Goal: Task Accomplishment & Management: Use online tool/utility

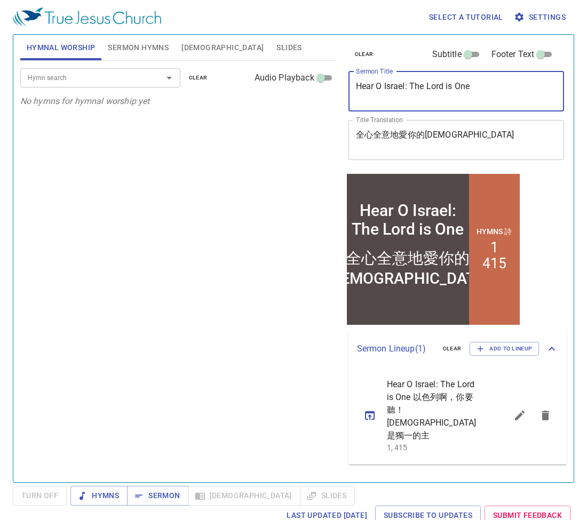
click at [460, 90] on textarea "Hear O Israel: The Lord is One" at bounding box center [456, 91] width 201 height 20
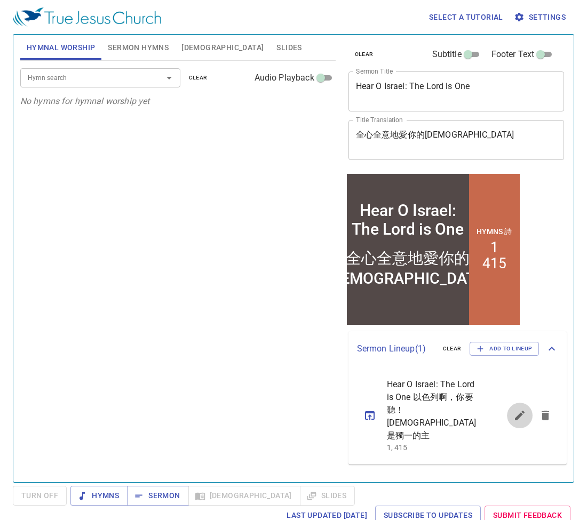
click at [523, 409] on icon "sermon lineup list" at bounding box center [519, 415] width 13 height 13
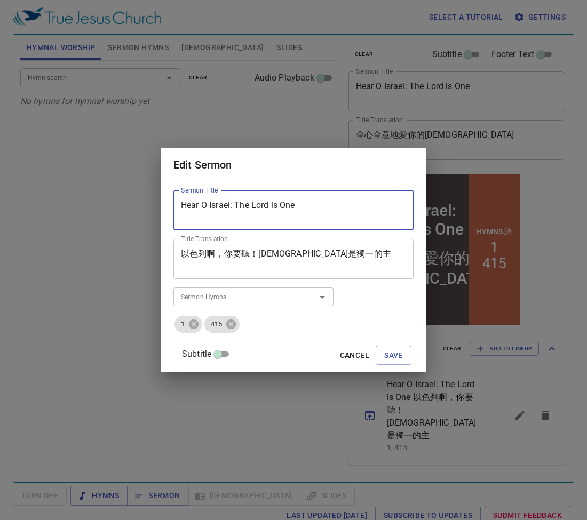
click at [333, 205] on textarea "Hear O Israel: The Lord is One" at bounding box center [293, 210] width 225 height 20
paste textarea "To be Disciples of the kingdom of heaven"
click at [277, 206] on textarea "To be Disciples of the kingdom of heaven" at bounding box center [293, 210] width 225 height 20
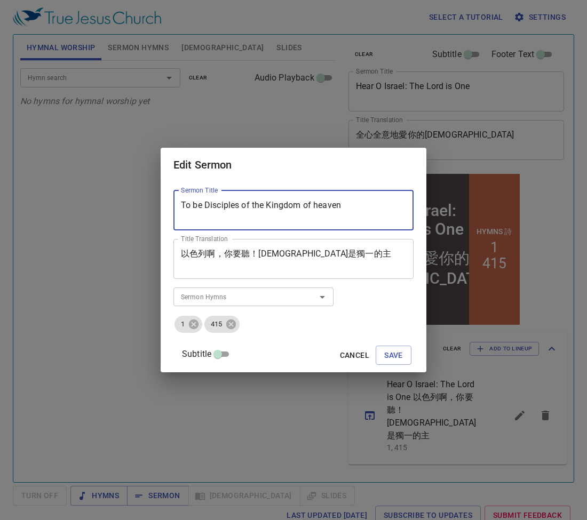
click at [325, 204] on textarea "To be Disciples of the Kingdom of heaven" at bounding box center [293, 210] width 225 height 20
type textarea "To be Disciples of the Kingdom of Heaven"
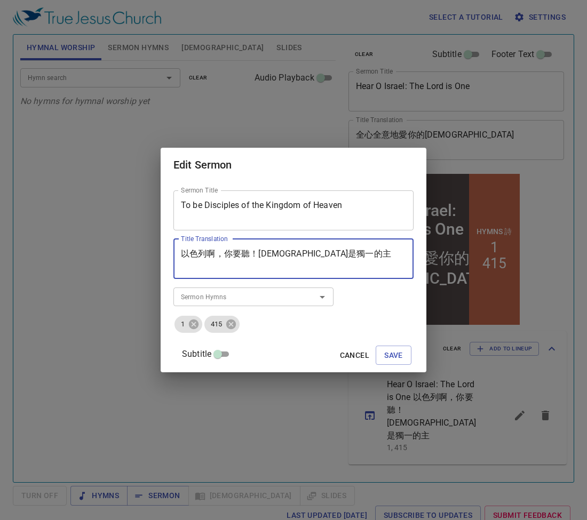
drag, startPoint x: 351, startPoint y: 255, endPoint x: 169, endPoint y: 258, distance: 181.4
click at [169, 258] on div "Edit Sermon Sermon Title To be Disciples of the Kingdom of Heaven Sermon Title …" at bounding box center [293, 260] width 587 height 520
paste textarea "天國的門徒"
type textarea "作天國的門徒"
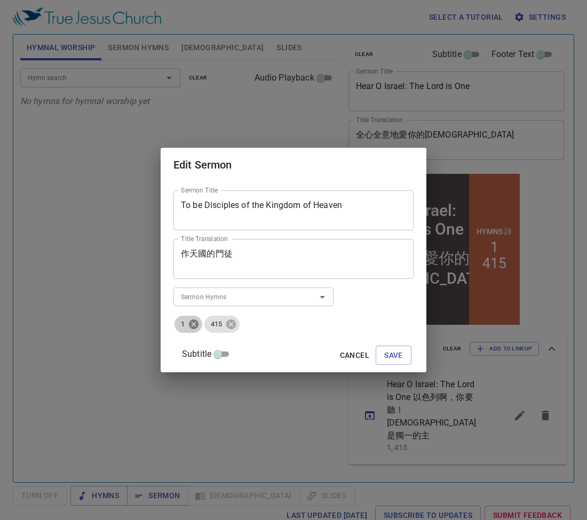
click at [198, 322] on icon at bounding box center [194, 325] width 10 height 10
click at [206, 327] on icon at bounding box center [201, 325] width 10 height 10
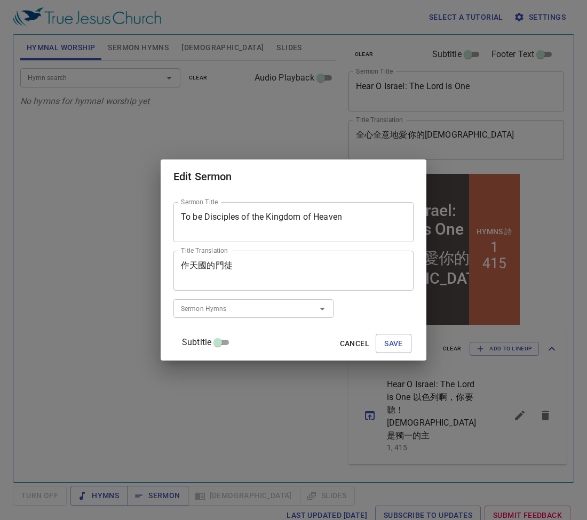
click at [230, 301] on div "Sermon Hymns" at bounding box center [253, 308] width 160 height 19
type input "23"
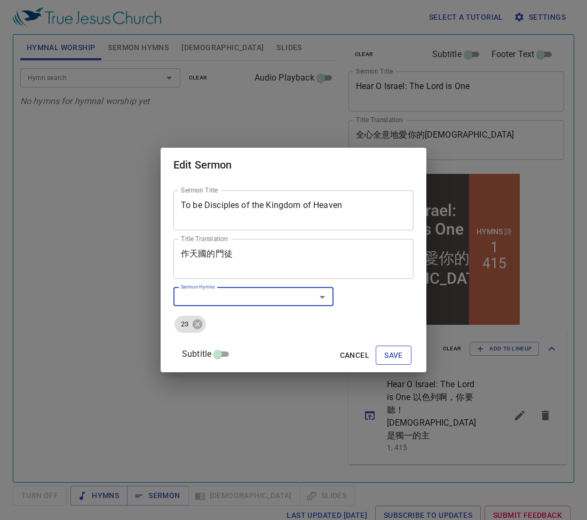
click at [384, 356] on span "Save" at bounding box center [393, 355] width 19 height 13
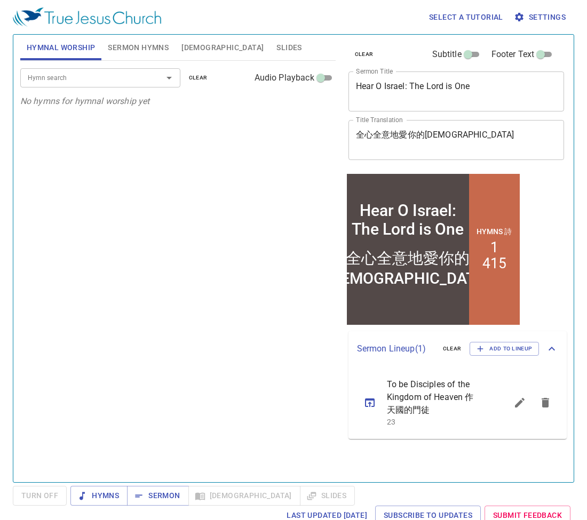
click at [365, 401] on icon "sermon lineup list" at bounding box center [370, 403] width 10 height 9
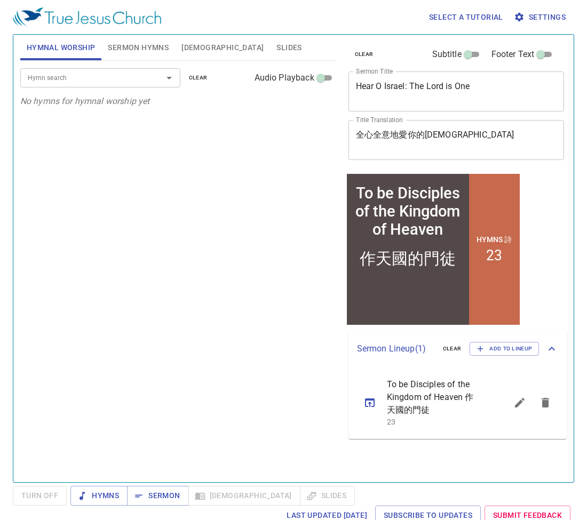
click at [302, 402] on div "Hymn search Hymn search clear Audio Playback No hymns for hymnal worship yet" at bounding box center [177, 267] width 315 height 412
click at [369, 406] on icon "sermon lineup list" at bounding box center [369, 402] width 13 height 13
click at [319, 374] on div "Hymn search Hymn search clear Audio Playback No hymns for hymnal worship yet" at bounding box center [177, 267] width 315 height 412
click at [515, 407] on icon "sermon lineup list" at bounding box center [520, 403] width 10 height 10
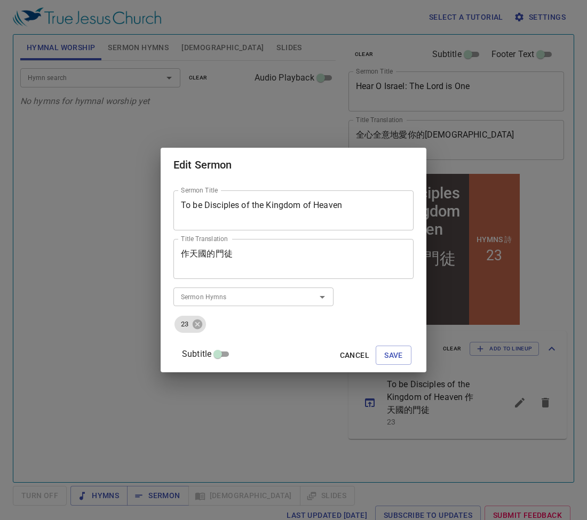
click at [344, 202] on textarea "To be Disciples of the Kingdom of Heaven" at bounding box center [293, 210] width 225 height 20
paste textarea "作天國的門徒"
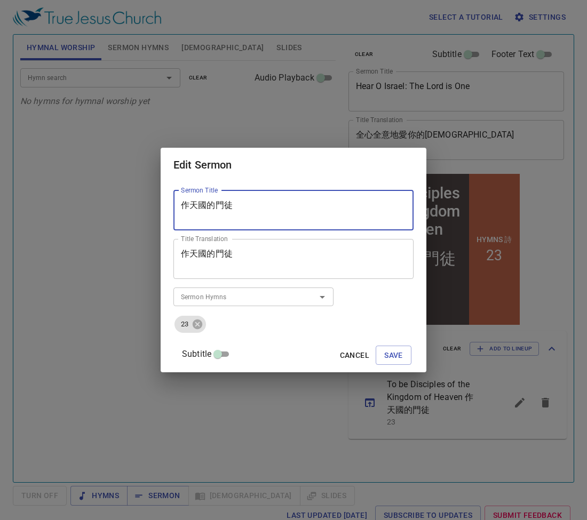
type textarea "To be Disciples of the Kingdom of Heaven"
click at [252, 259] on textarea "作天國的門徒" at bounding box center [293, 259] width 225 height 20
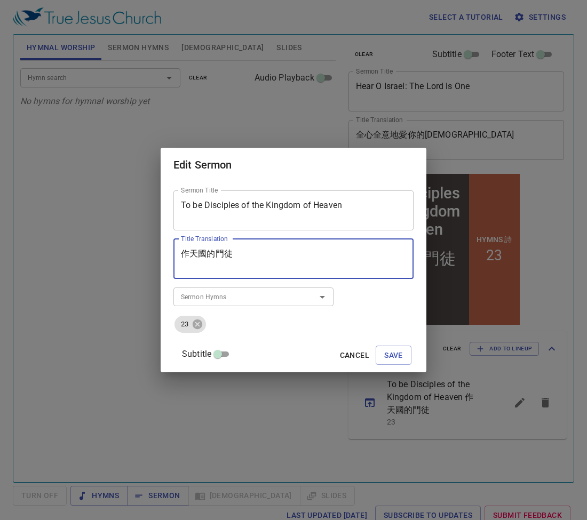
click at [252, 259] on textarea "作天國的門徒" at bounding box center [293, 259] width 225 height 20
click at [393, 353] on button "Save" at bounding box center [394, 356] width 36 height 20
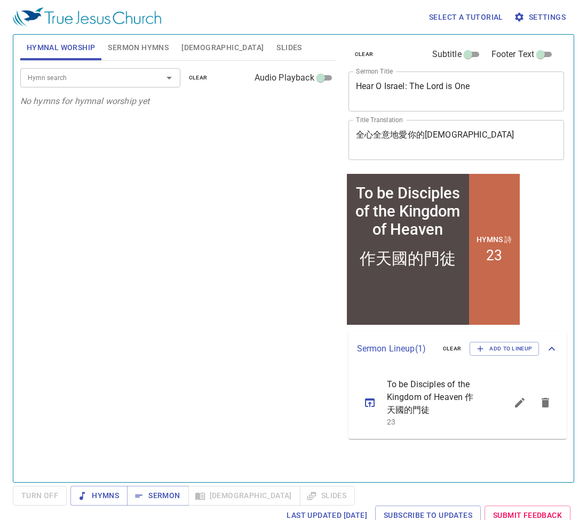
click at [221, 363] on div "Hymn search Hymn search clear Audio Playback No hymns for hymnal worship yet" at bounding box center [177, 267] width 315 height 412
click at [375, 402] on icon "sermon lineup list" at bounding box center [369, 402] width 13 height 13
click at [277, 385] on div "Hymn search Hymn search clear Audio Playback No hymns for hymnal worship yet" at bounding box center [177, 267] width 315 height 412
click at [482, 84] on textarea "To be Disciples of the Kingdom of Heaven" at bounding box center [456, 91] width 201 height 20
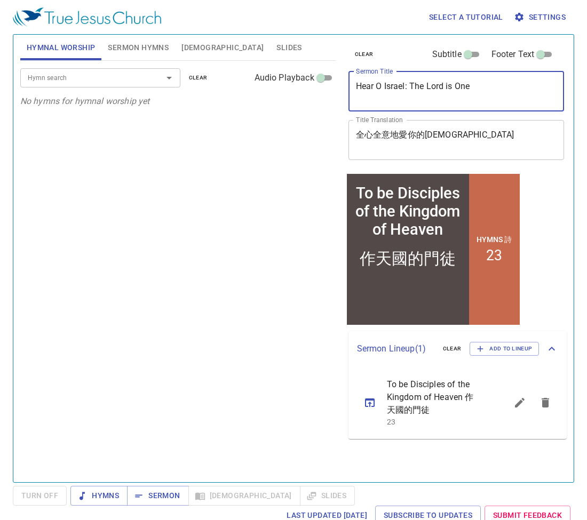
click at [482, 84] on textarea "To be Disciples of the Kingdom of Heaven" at bounding box center [456, 91] width 201 height 20
type textarea "To be Disciples of the Kingdom of Heaven"
click at [136, 49] on span "Sermon Hymns" at bounding box center [138, 47] width 61 height 13
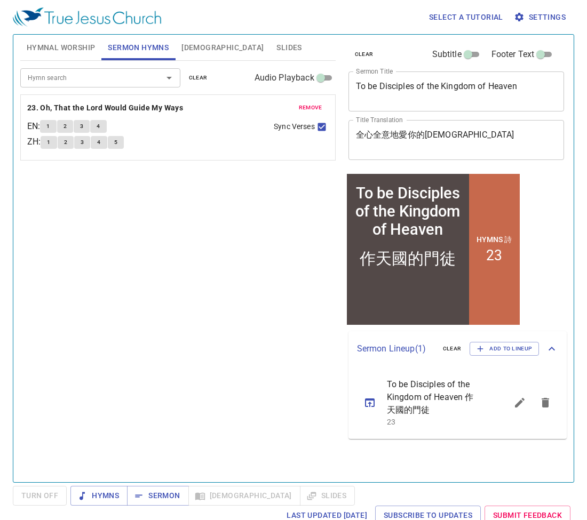
click at [50, 125] on span "1" at bounding box center [47, 127] width 3 height 10
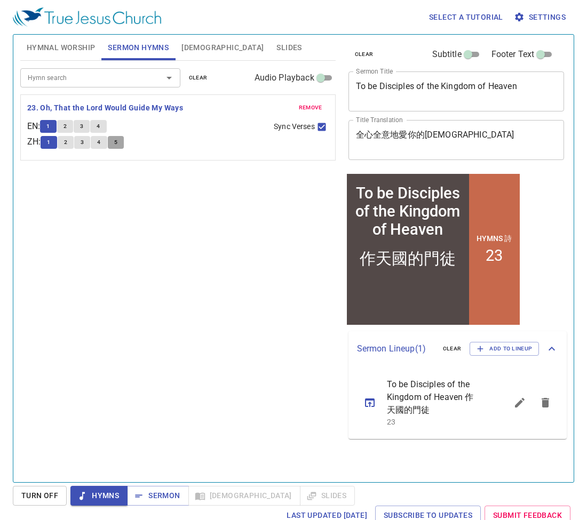
click at [117, 145] on span "5" at bounding box center [115, 143] width 3 height 10
click at [100, 124] on span "4" at bounding box center [98, 127] width 3 height 10
click at [116, 140] on button "5" at bounding box center [116, 142] width 16 height 13
click at [106, 123] on button "4" at bounding box center [98, 126] width 16 height 13
click at [147, 131] on div "1 2 3 4" at bounding box center [152, 127] width 225 height 15
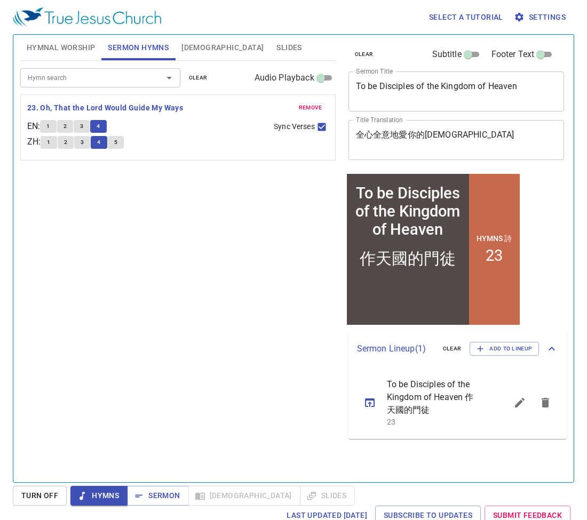
click at [173, 251] on div "Hymn search Hymn search clear Audio Playback remove 23. Oh, That the Lord Would…" at bounding box center [177, 267] width 315 height 412
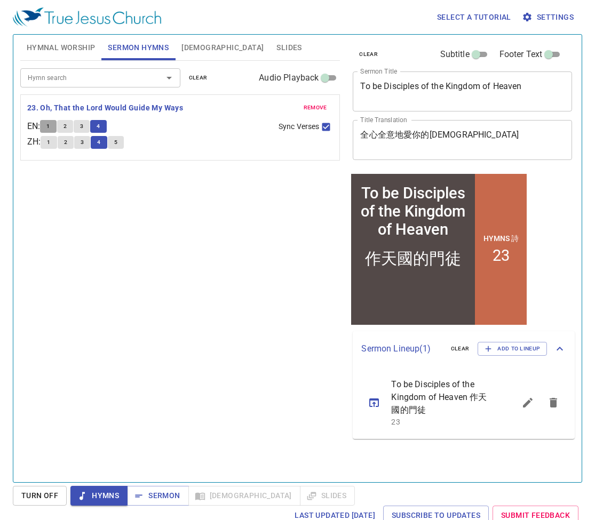
click at [55, 124] on button "1" at bounding box center [48, 126] width 16 height 13
click at [56, 126] on button "1" at bounding box center [48, 126] width 16 height 13
click at [73, 129] on button "2" at bounding box center [65, 126] width 16 height 13
click at [88, 130] on button "3" at bounding box center [82, 126] width 16 height 13
click at [106, 128] on button "4" at bounding box center [98, 126] width 16 height 13
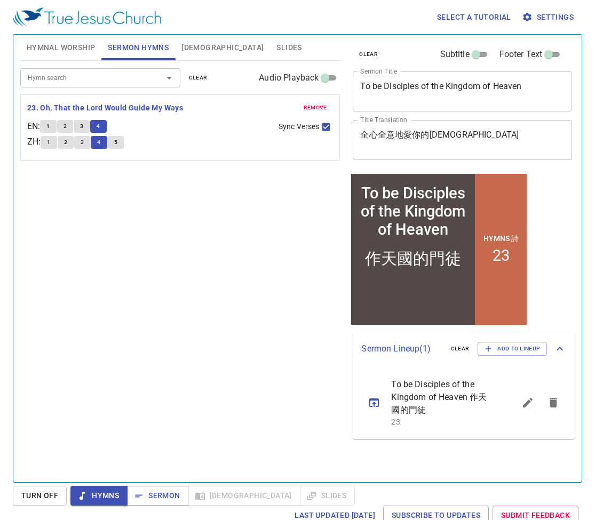
click at [322, 126] on input "Sync Verses" at bounding box center [326, 129] width 14 height 14
checkbox input "false"
click at [124, 143] on button "5" at bounding box center [116, 142] width 16 height 13
click at [196, 52] on span "[DEMOGRAPHIC_DATA]" at bounding box center [222, 47] width 82 height 13
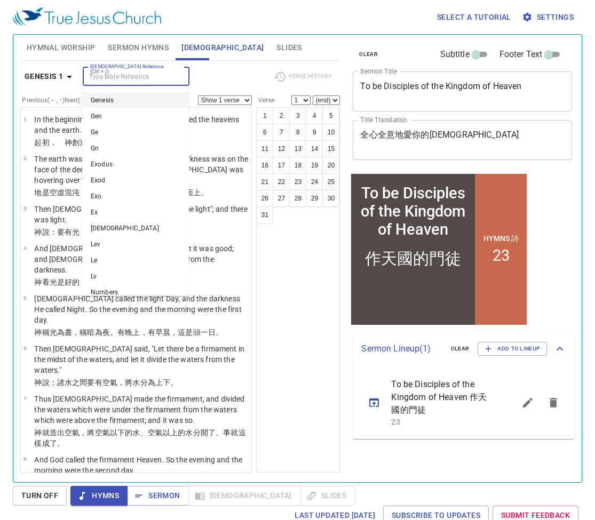
click at [138, 81] on input "[DEMOGRAPHIC_DATA] Reference (Ctrl + /)" at bounding box center [127, 76] width 83 height 12
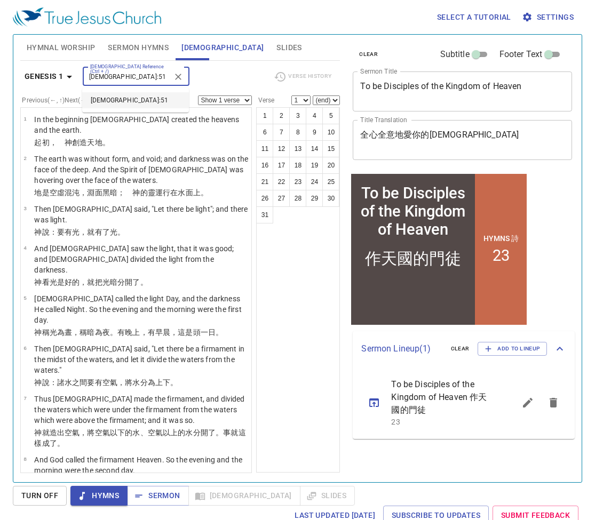
type input "[DEMOGRAPHIC_DATA]:51"
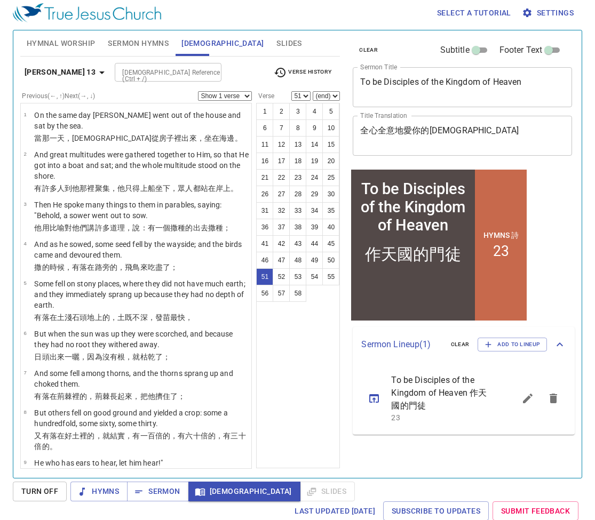
scroll to position [2316, 0]
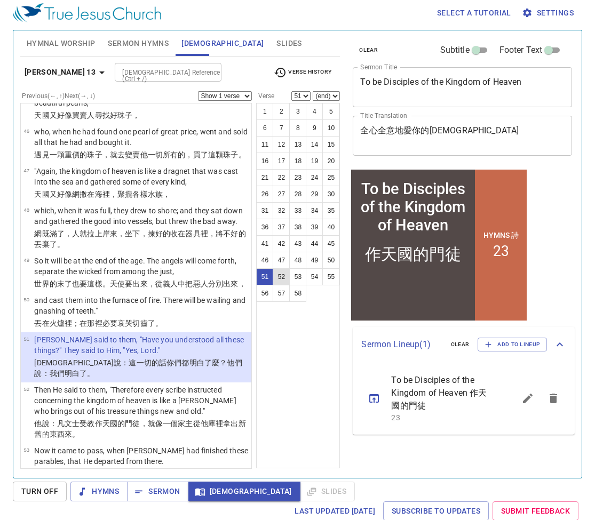
click at [276, 280] on button "52" at bounding box center [281, 276] width 17 height 17
select select "52"
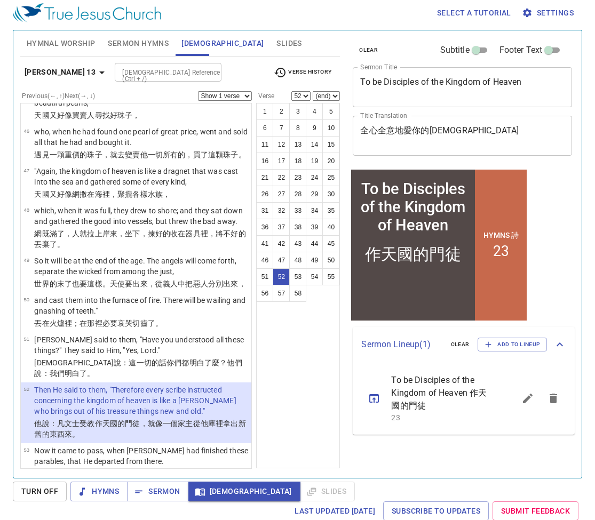
click at [164, 72] on input "[DEMOGRAPHIC_DATA] Reference (Ctrl + /)" at bounding box center [159, 72] width 83 height 12
type input "LK 24:27"
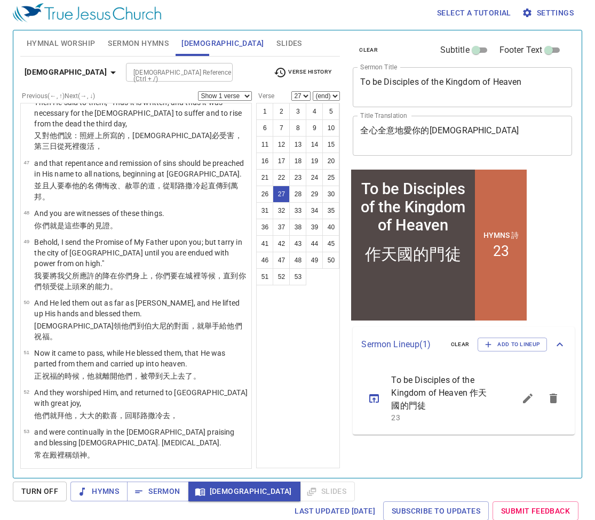
scroll to position [1065, 0]
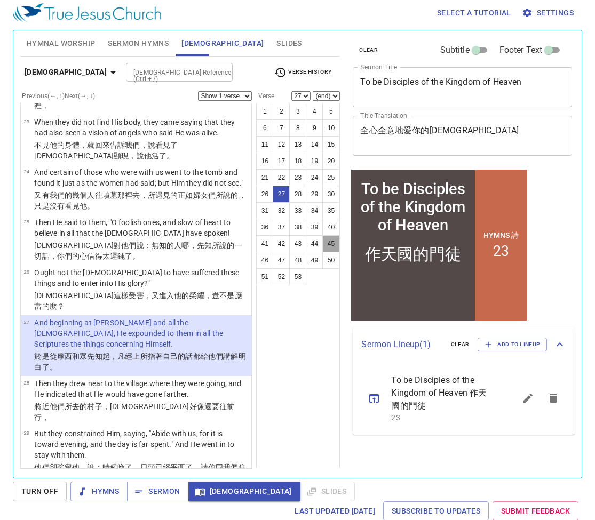
click at [329, 244] on button "45" at bounding box center [330, 243] width 17 height 17
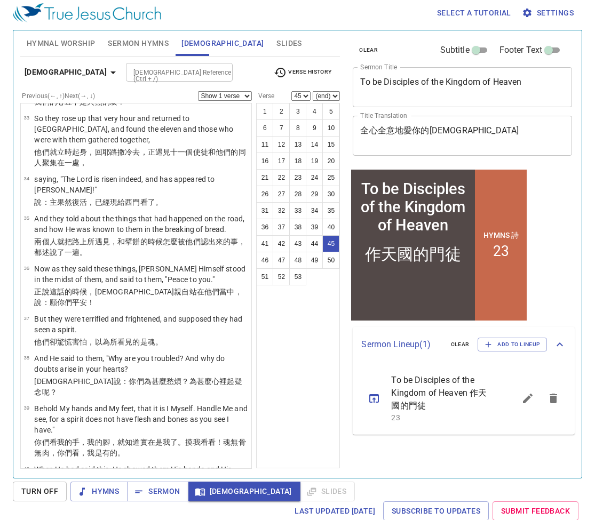
scroll to position [1608, 0]
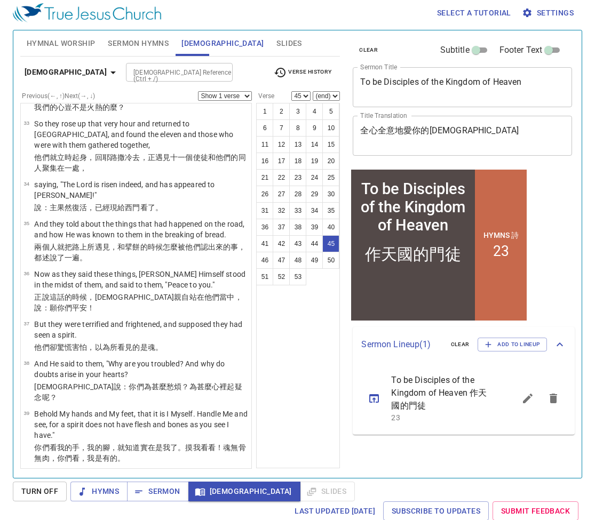
click at [287, 67] on span "Verse History" at bounding box center [303, 72] width 58 height 13
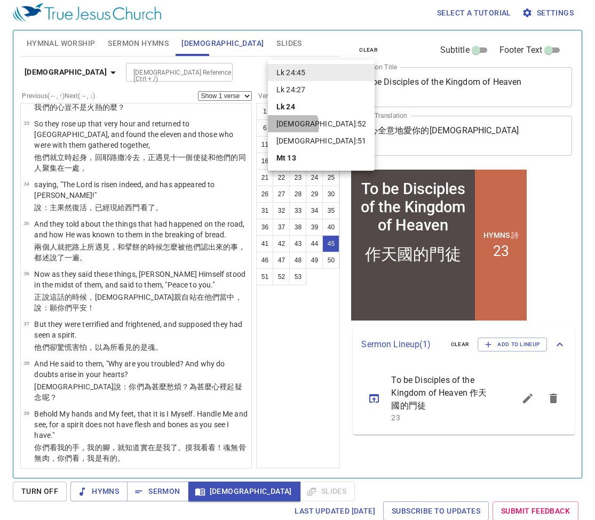
click at [292, 126] on li "[DEMOGRAPHIC_DATA]:52" at bounding box center [321, 123] width 107 height 17
select select "52"
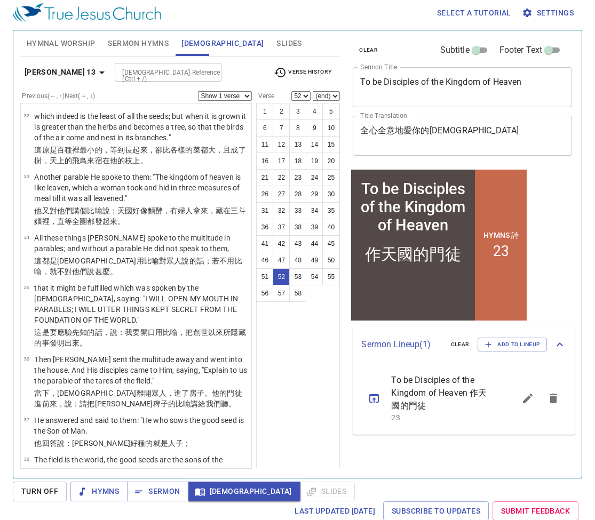
scroll to position [2367, 0]
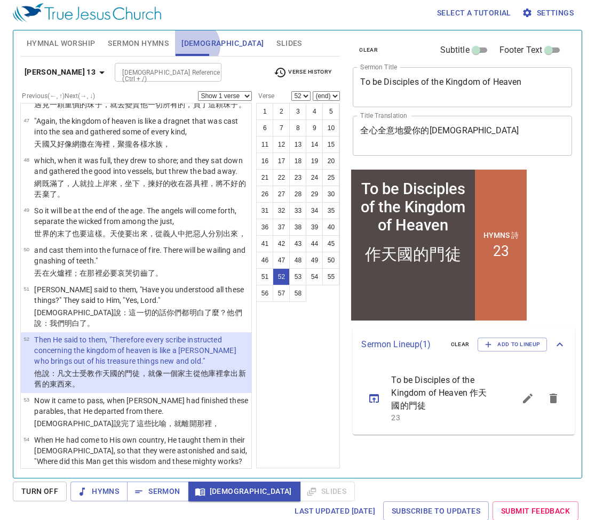
click at [195, 45] on span "[DEMOGRAPHIC_DATA]" at bounding box center [222, 43] width 82 height 13
click at [153, 44] on span "Sermon Hymns" at bounding box center [138, 43] width 61 height 13
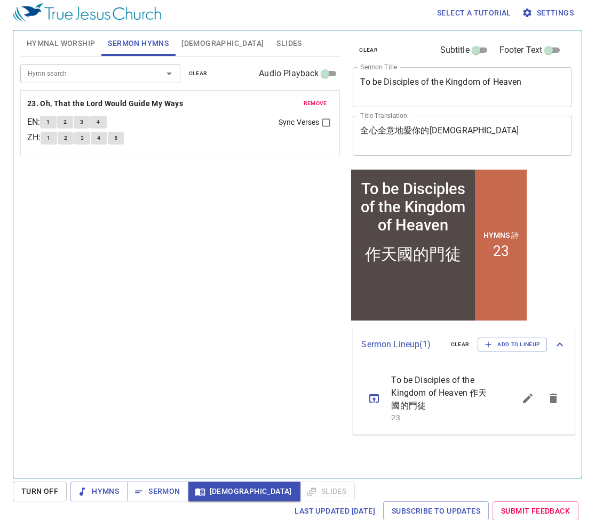
click at [55, 119] on button "1" at bounding box center [48, 122] width 16 height 13
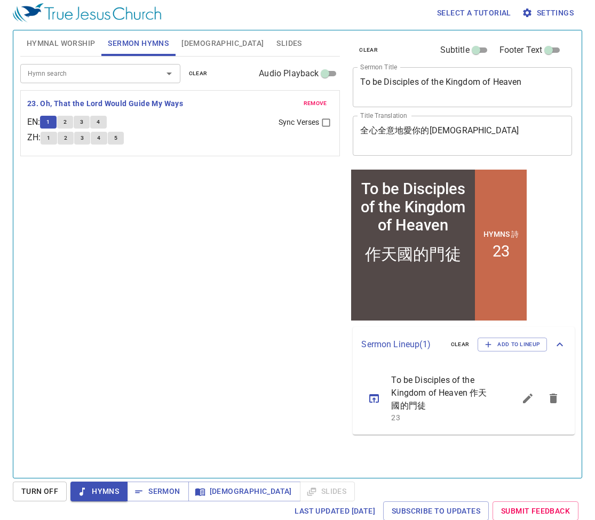
click at [290, 125] on span "Sync Verses" at bounding box center [299, 122] width 41 height 11
click at [319, 125] on input "Sync Verses" at bounding box center [326, 125] width 14 height 14
checkbox input "true"
click at [46, 139] on button "1" at bounding box center [49, 138] width 16 height 13
click at [72, 122] on button "2" at bounding box center [65, 122] width 16 height 13
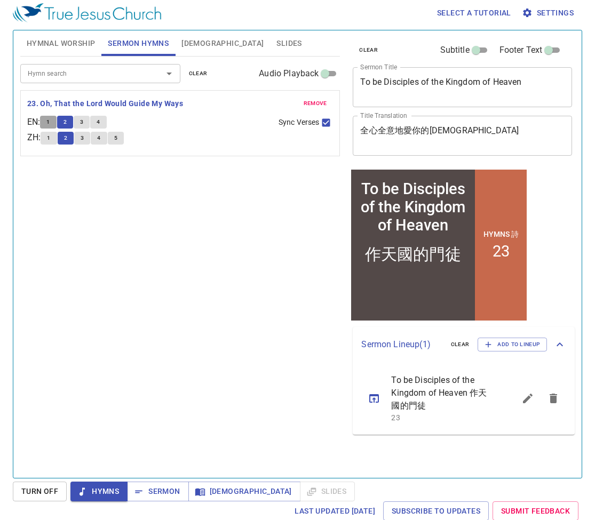
click at [50, 122] on button "1" at bounding box center [48, 122] width 16 height 13
click at [199, 40] on span "[DEMOGRAPHIC_DATA]" at bounding box center [222, 43] width 82 height 13
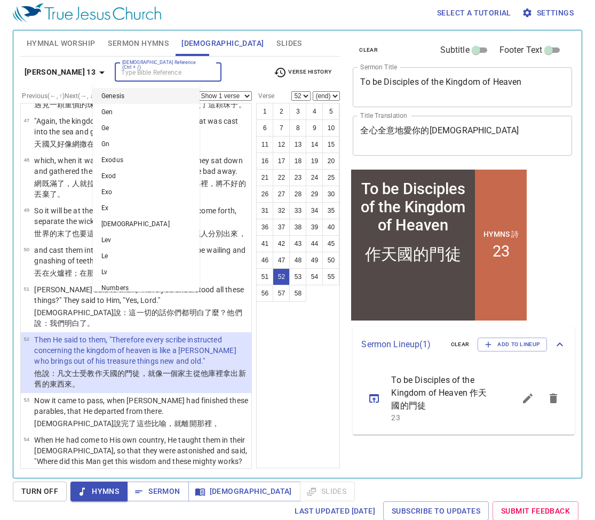
click at [164, 75] on input "[DEMOGRAPHIC_DATA] Reference (Ctrl + /)" at bounding box center [159, 72] width 83 height 12
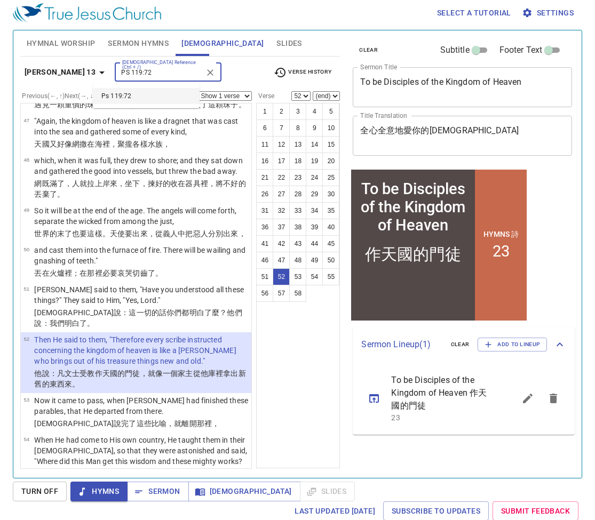
type input "PS 119:72"
select select "72"
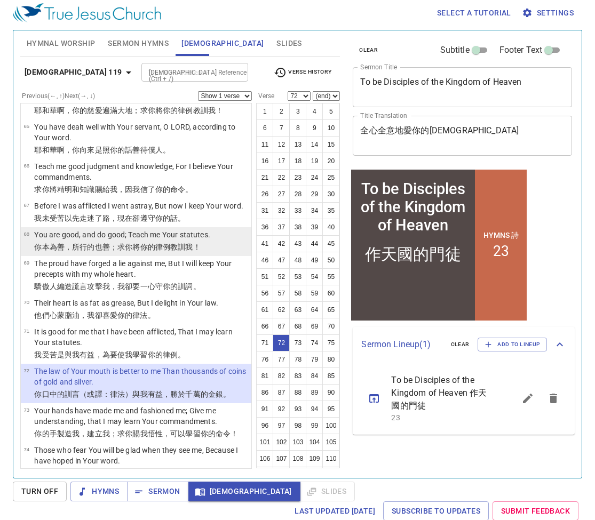
scroll to position [2441, 0]
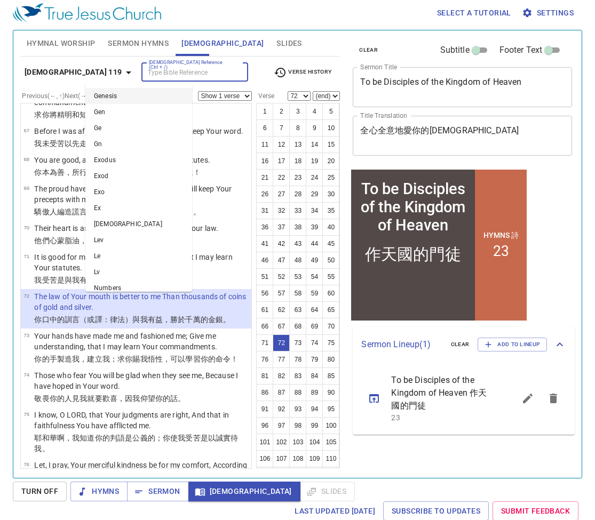
click at [161, 70] on input "[DEMOGRAPHIC_DATA] Reference (Ctrl + /)" at bounding box center [186, 72] width 83 height 12
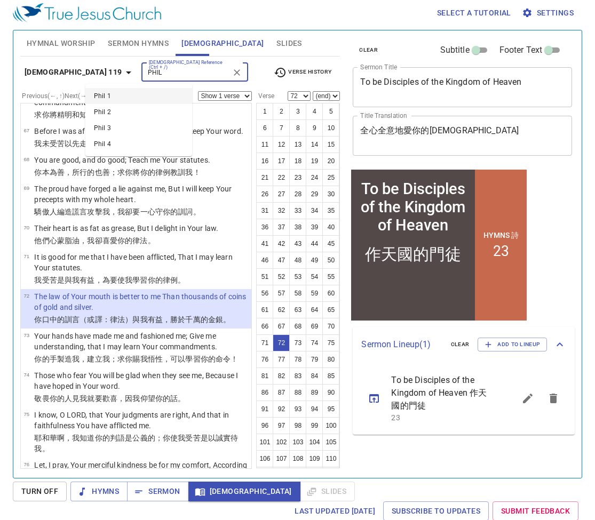
click at [145, 70] on input "PHIL" at bounding box center [186, 72] width 83 height 12
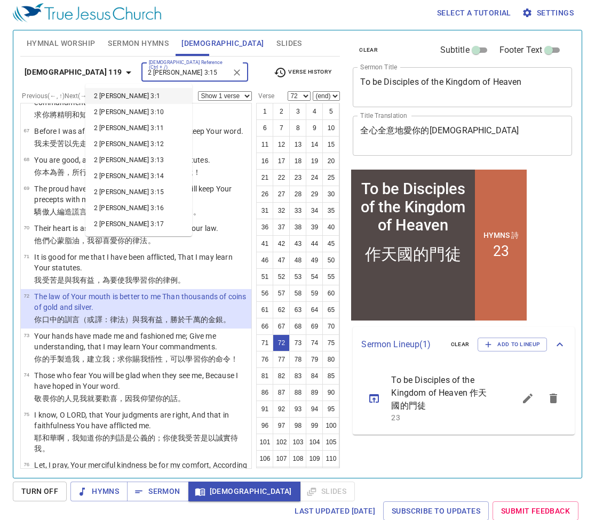
type input "2 [PERSON_NAME] 3:15"
select select "15"
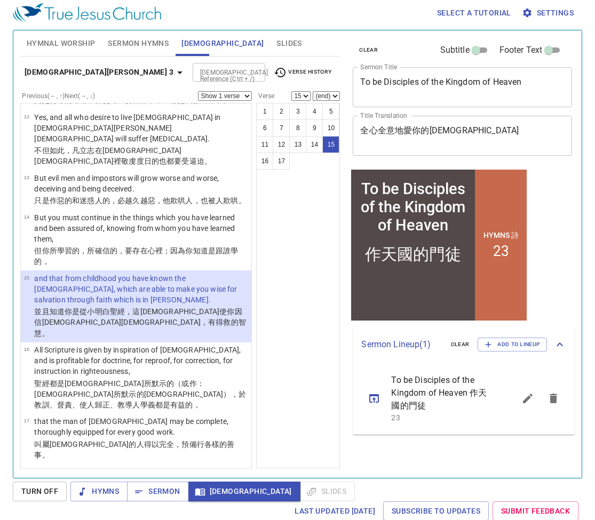
scroll to position [474, 0]
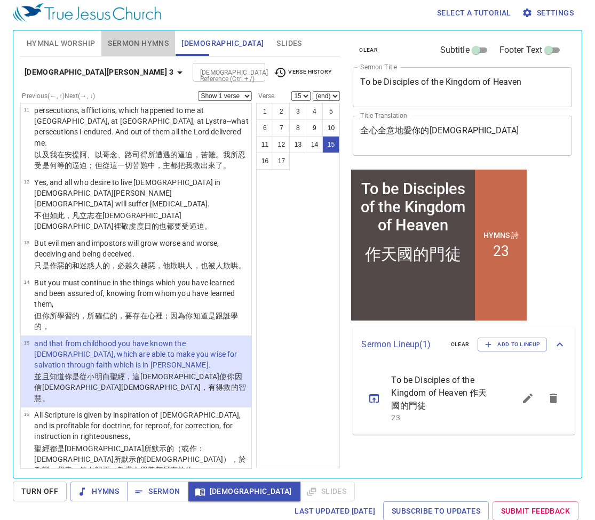
click at [163, 44] on span "Sermon Hymns" at bounding box center [138, 43] width 61 height 13
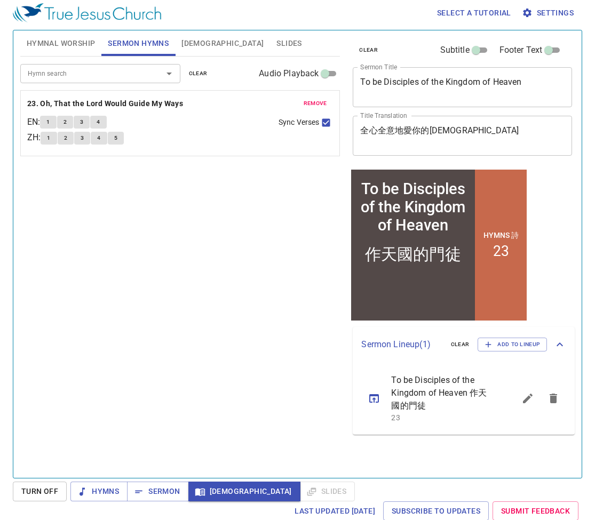
click at [117, 136] on span "5" at bounding box center [115, 138] width 3 height 10
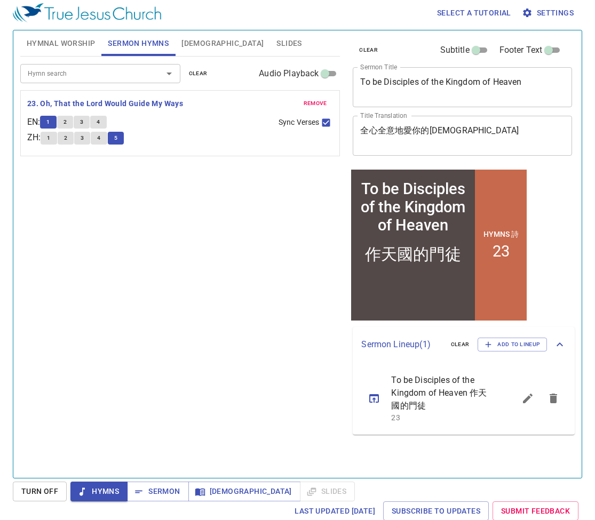
click at [330, 122] on input "Sync Verses" at bounding box center [326, 125] width 14 height 14
checkbox input "false"
click at [50, 118] on span "1" at bounding box center [47, 122] width 3 height 10
click at [117, 140] on span "5" at bounding box center [115, 138] width 3 height 10
click at [308, 105] on span "remove" at bounding box center [315, 104] width 23 height 10
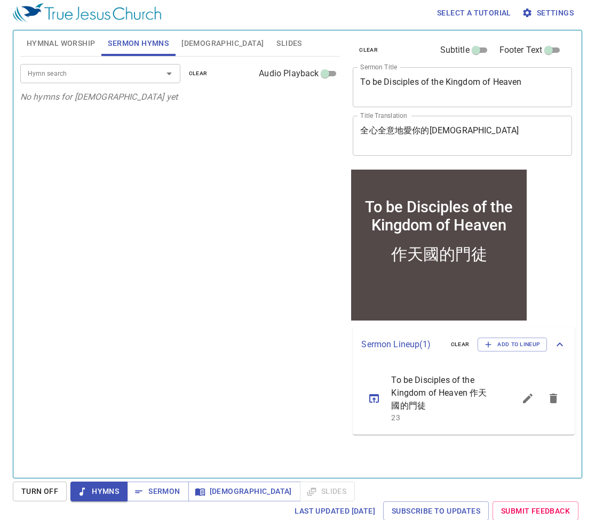
click at [131, 82] on div "Hymn search" at bounding box center [100, 73] width 160 height 19
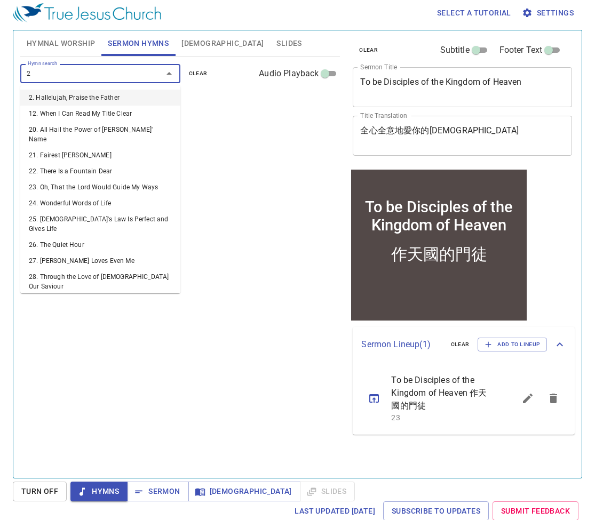
type input "23"
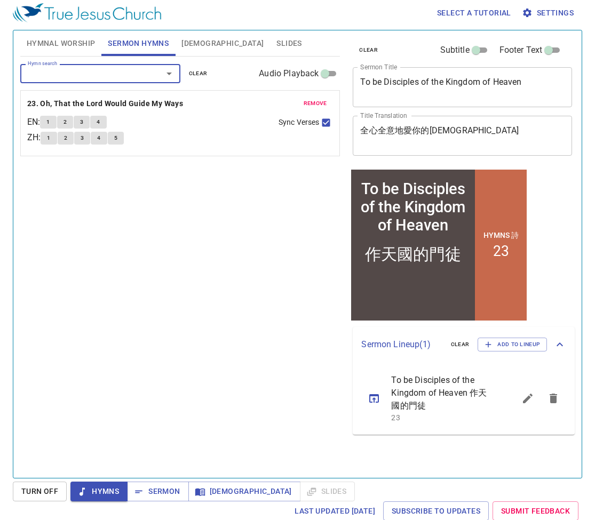
click at [317, 123] on span "Sync Verses" at bounding box center [299, 122] width 41 height 11
click at [319, 123] on input "Sync Verses" at bounding box center [326, 125] width 14 height 14
checkbox input "false"
click at [117, 138] on span "5" at bounding box center [115, 138] width 3 height 10
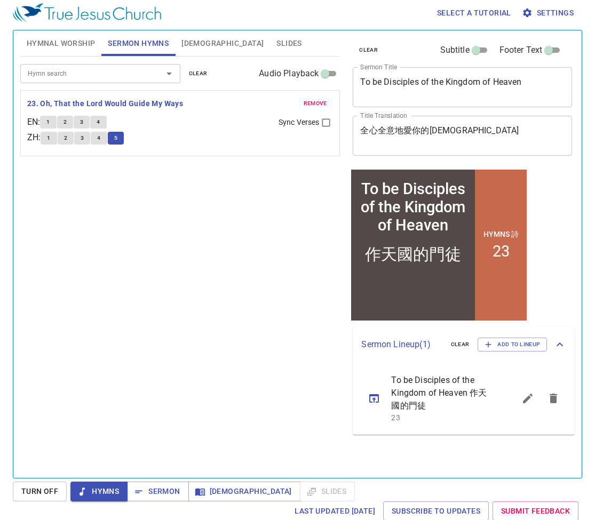
click at [50, 140] on span "1" at bounding box center [48, 138] width 3 height 10
click at [117, 139] on span "5" at bounding box center [115, 138] width 3 height 10
click at [188, 43] on span "[DEMOGRAPHIC_DATA]" at bounding box center [222, 43] width 82 height 13
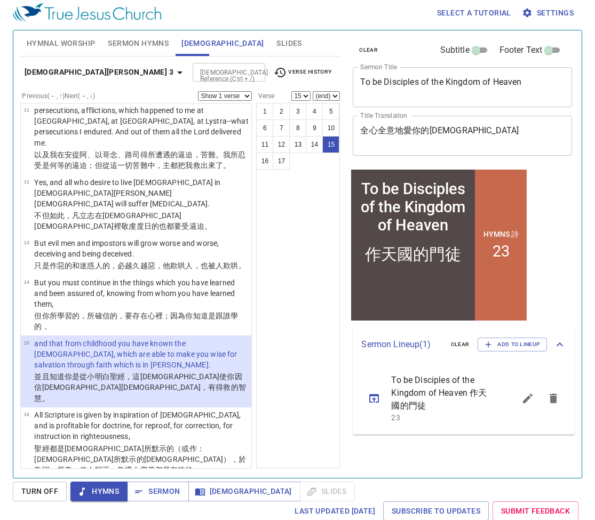
click at [193, 64] on div "[DEMOGRAPHIC_DATA] Reference (Ctrl + /)" at bounding box center [229, 72] width 73 height 19
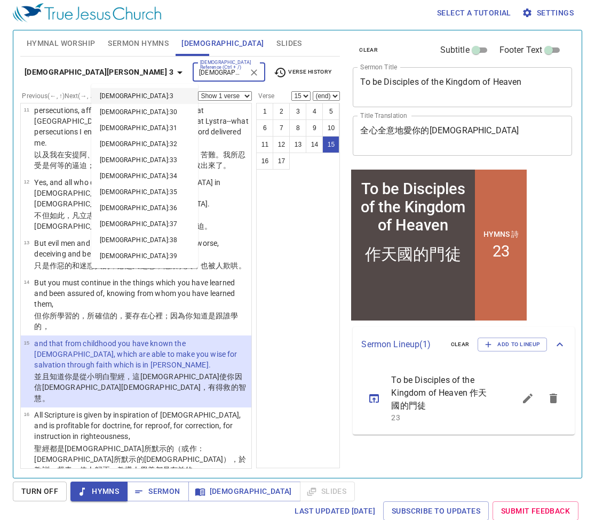
type input "[DEMOGRAPHIC_DATA]:34"
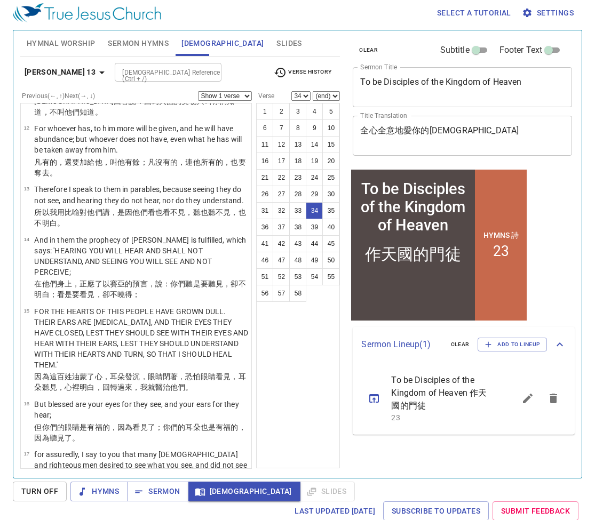
scroll to position [1512, 0]
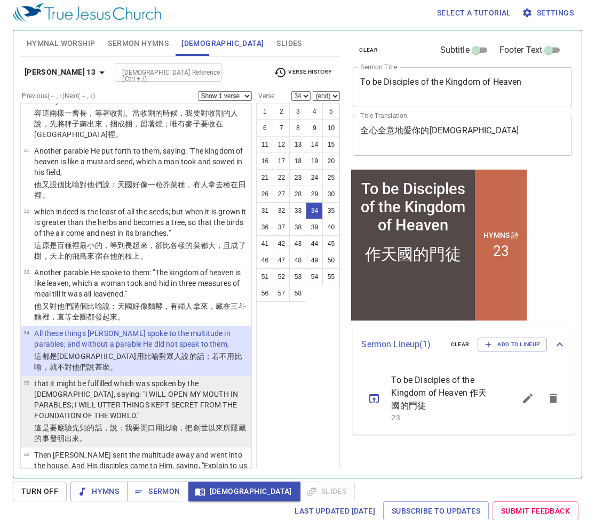
click at [230, 378] on p "that it might be fulfilled which was spoken by the [DEMOGRAPHIC_DATA], saying: …" at bounding box center [141, 399] width 214 height 43
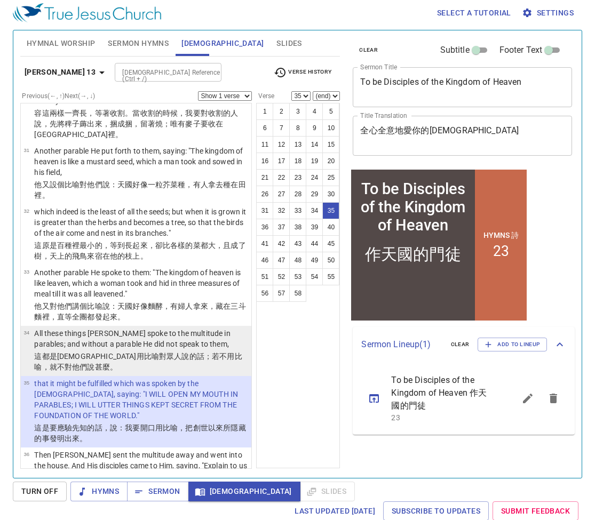
click at [117, 363] on wg3756 "對他們 說 甚麼。" at bounding box center [91, 367] width 53 height 9
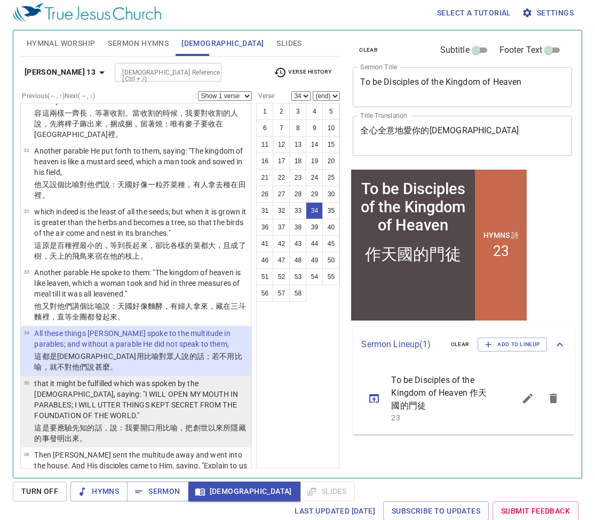
click at [210, 378] on p "that it might be fulfilled which was spoken by the [DEMOGRAPHIC_DATA], saying: …" at bounding box center [141, 399] width 214 height 43
select select "35"
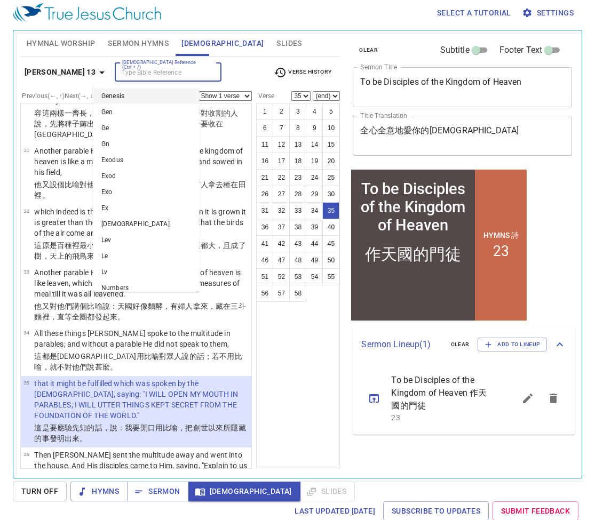
click at [174, 70] on input "[DEMOGRAPHIC_DATA] Reference (Ctrl + /)" at bounding box center [159, 72] width 83 height 12
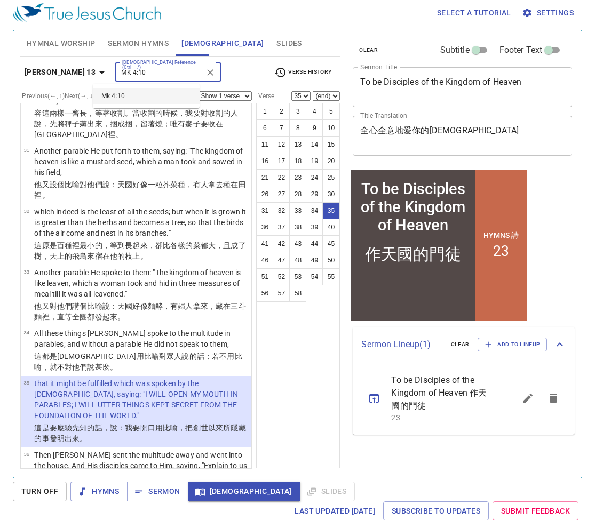
type input "MK 4:10"
select select "10"
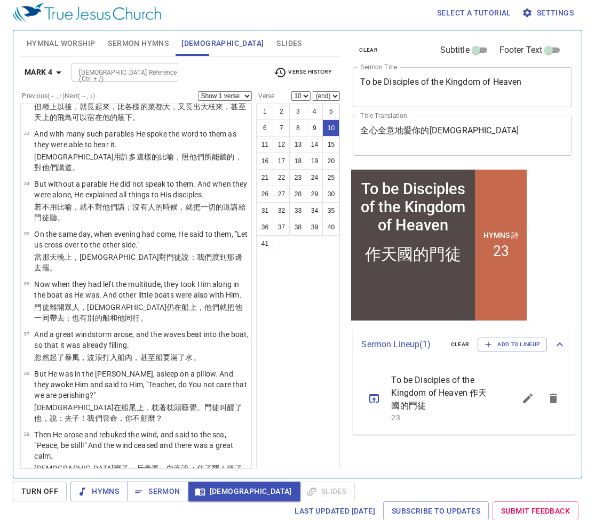
scroll to position [229, 0]
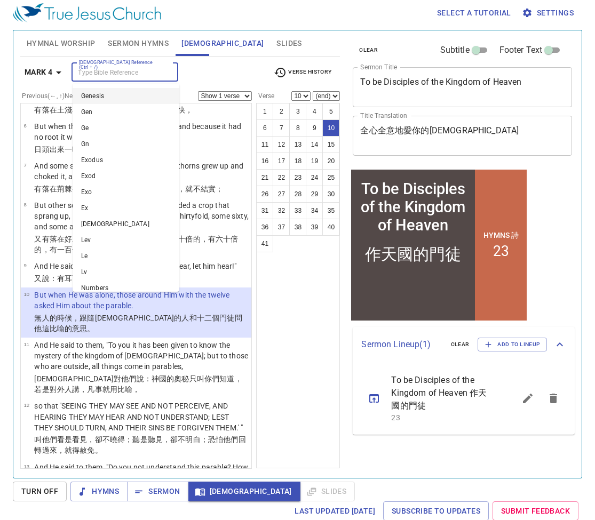
click at [150, 76] on input "[DEMOGRAPHIC_DATA] Reference (Ctrl + /)" at bounding box center [116, 72] width 83 height 12
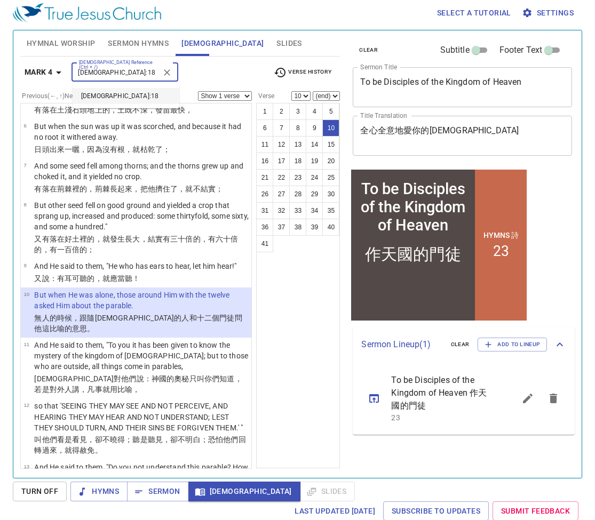
type input "[DEMOGRAPHIC_DATA]:18"
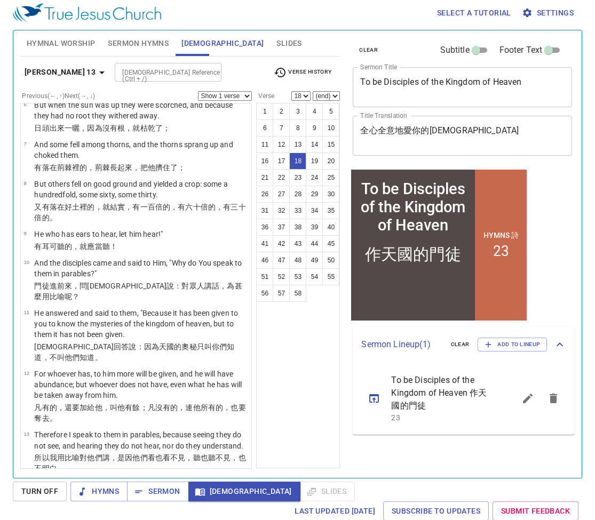
scroll to position [678, 0]
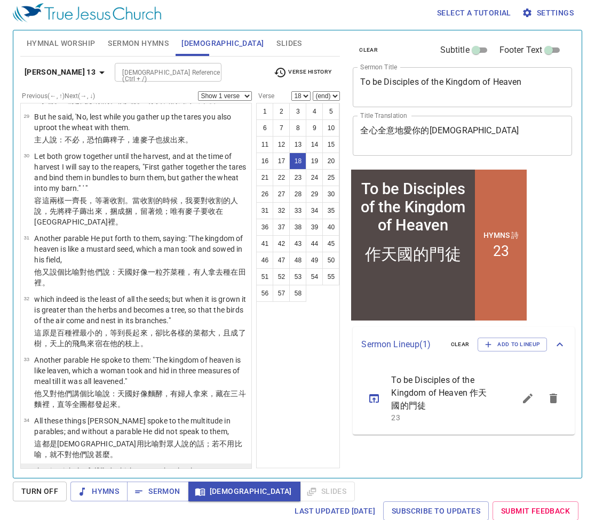
click at [121, 411] on p "that it might be fulfilled which was spoken by the [DEMOGRAPHIC_DATA], saying: …" at bounding box center [141, 487] width 214 height 43
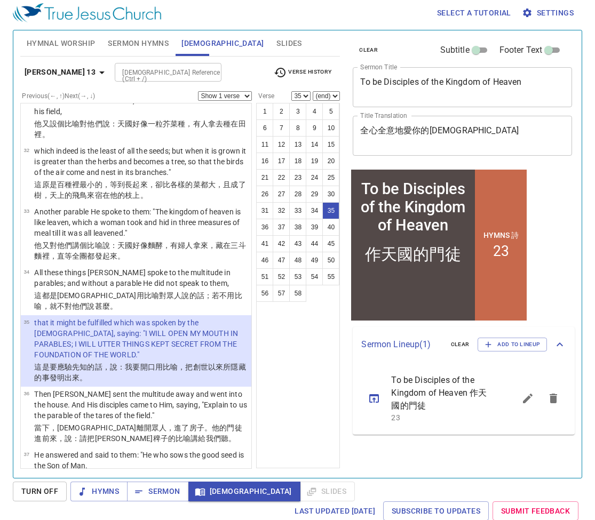
click at [280, 72] on icon "button" at bounding box center [280, 72] width 13 height 13
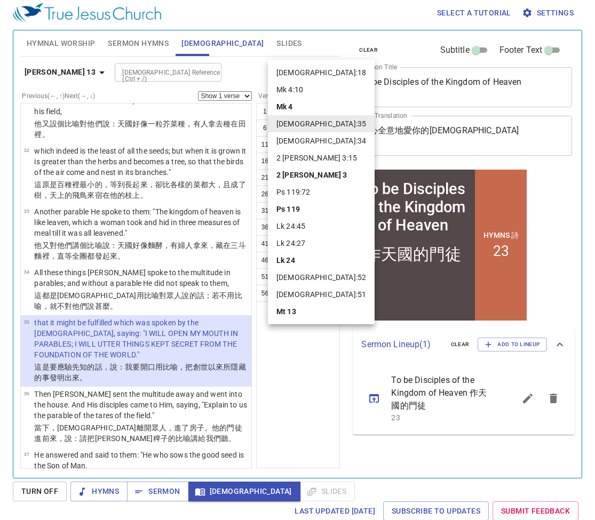
click at [301, 108] on li "Mk 4" at bounding box center [321, 106] width 107 height 17
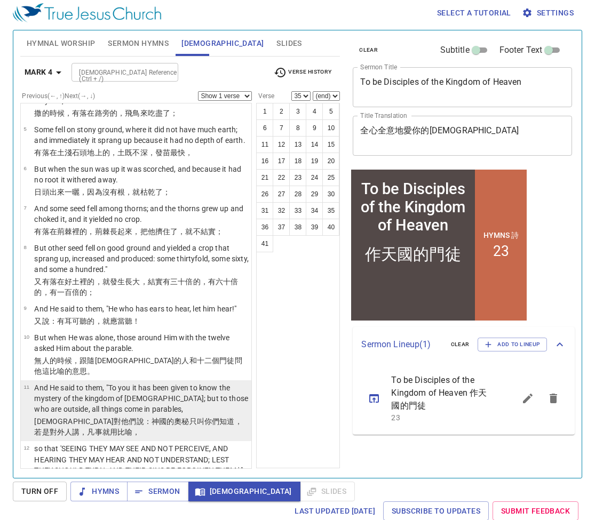
scroll to position [186, 0]
click at [131, 383] on p "And He said to them, "To you it has been given to know the mystery of the kingd…" at bounding box center [141, 399] width 214 height 32
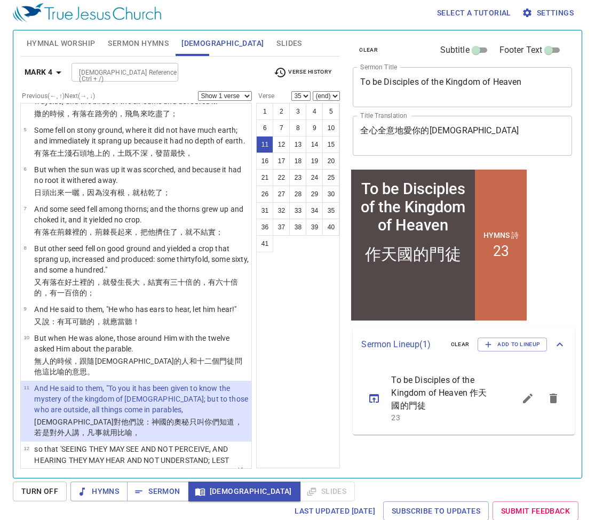
select select "11"
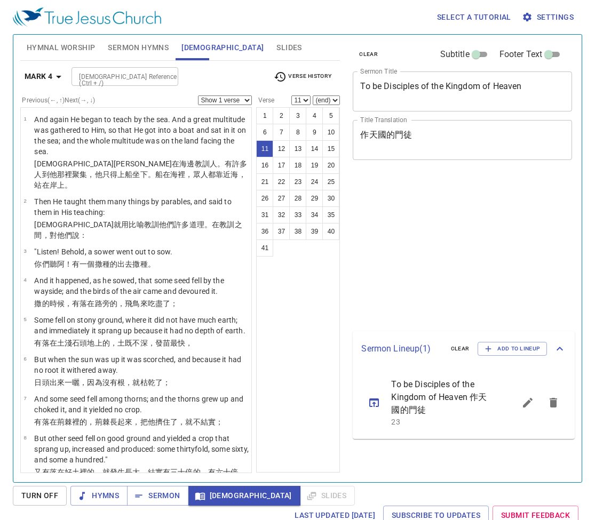
select select "11"
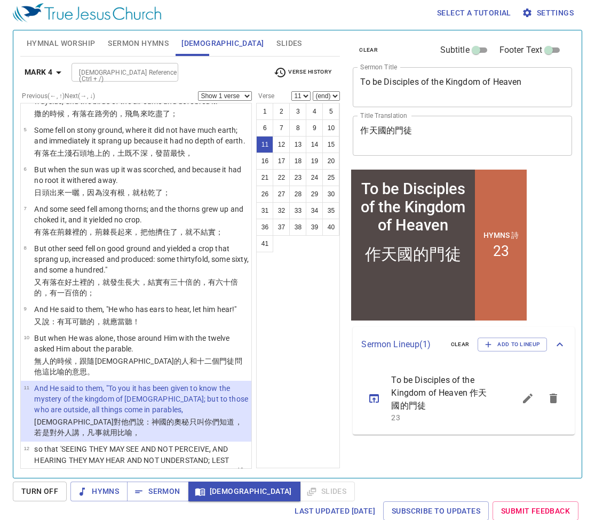
click at [147, 73] on input "[DEMOGRAPHIC_DATA] Reference (Ctrl + /)" at bounding box center [116, 72] width 83 height 12
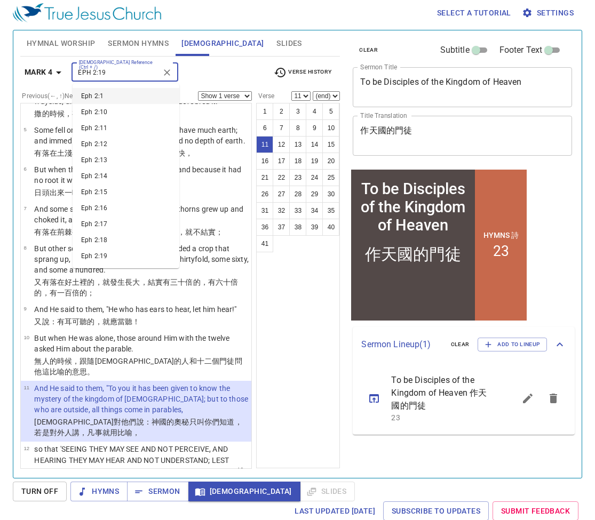
type input "EPH 2:19"
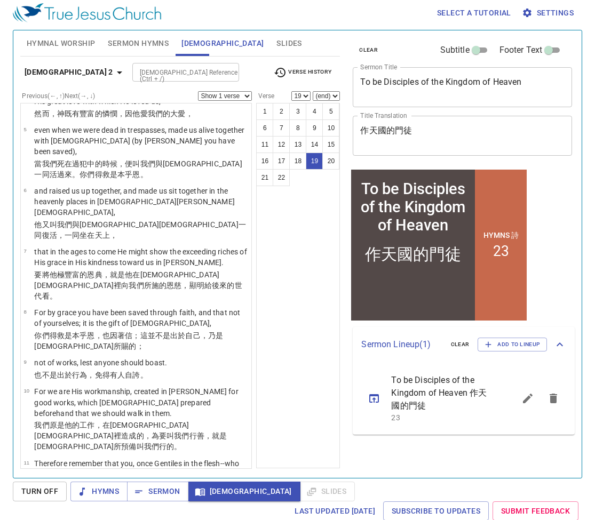
scroll to position [704, 0]
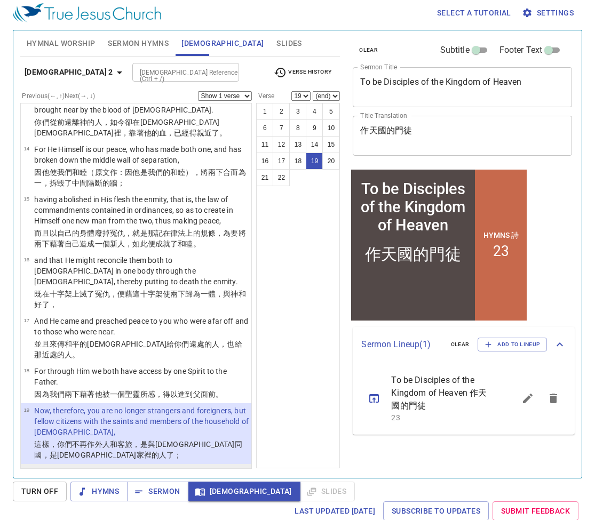
click at [158, 466] on p "having been built on the foundation of the apostles and prophets, Jesus Christ …" at bounding box center [141, 482] width 214 height 32
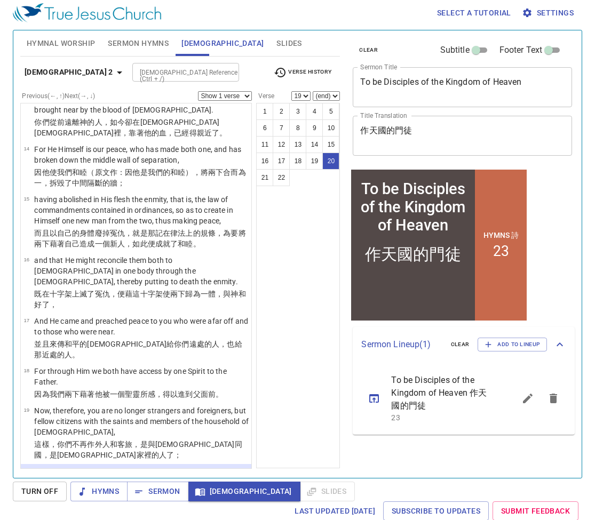
select select "20"
click at [174, 75] on input "[DEMOGRAPHIC_DATA] Reference (Ctrl + /)" at bounding box center [177, 72] width 83 height 12
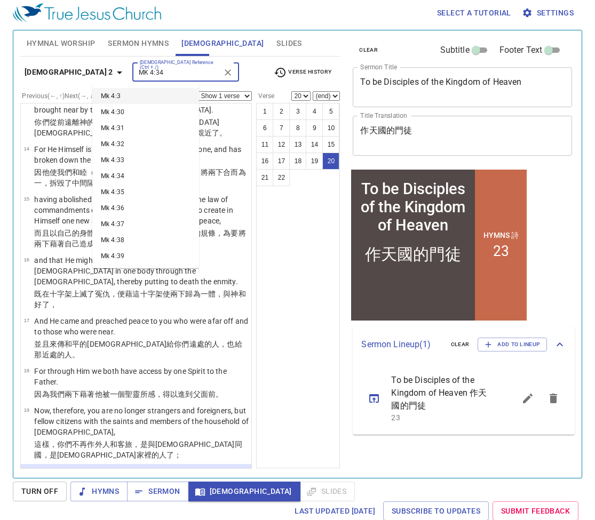
type input "MK 4:34"
select select "34"
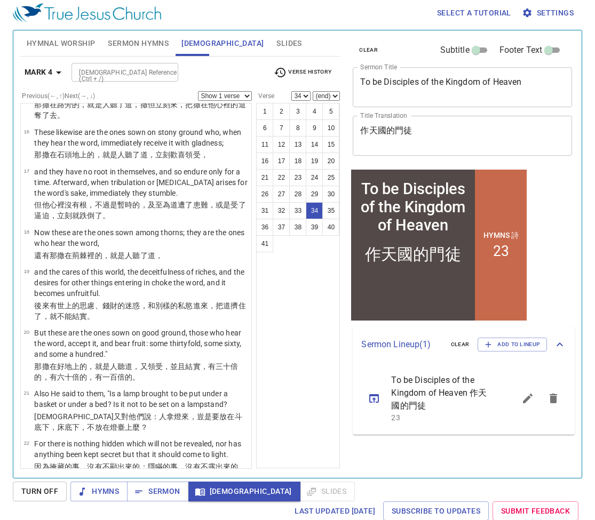
scroll to position [1373, 0]
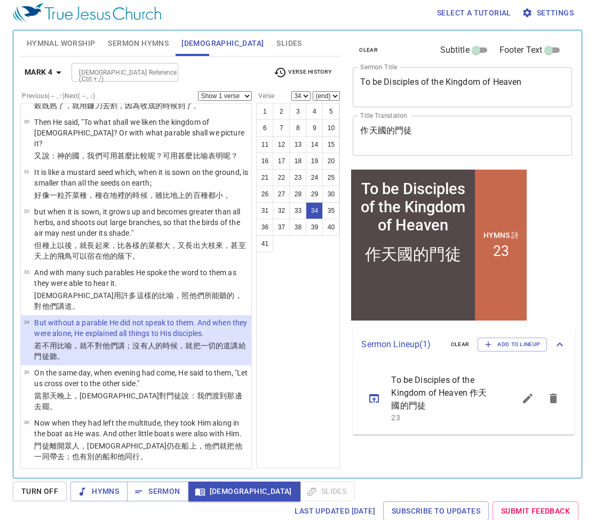
click at [165, 70] on div at bounding box center [167, 72] width 14 height 15
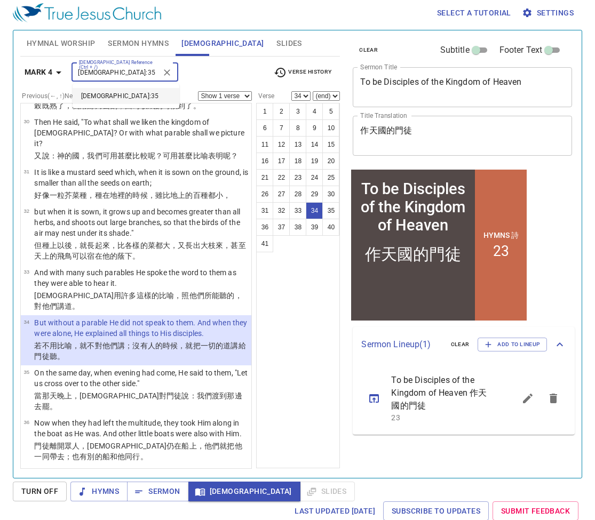
click at [139, 75] on input "MT 13:35" at bounding box center [116, 72] width 83 height 12
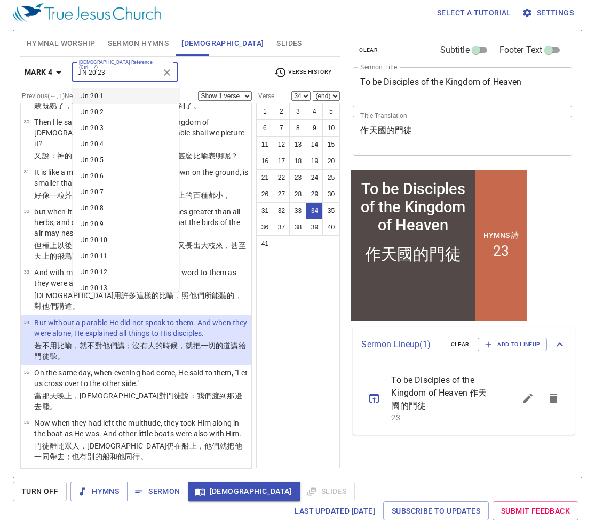
type input "JN 20:23"
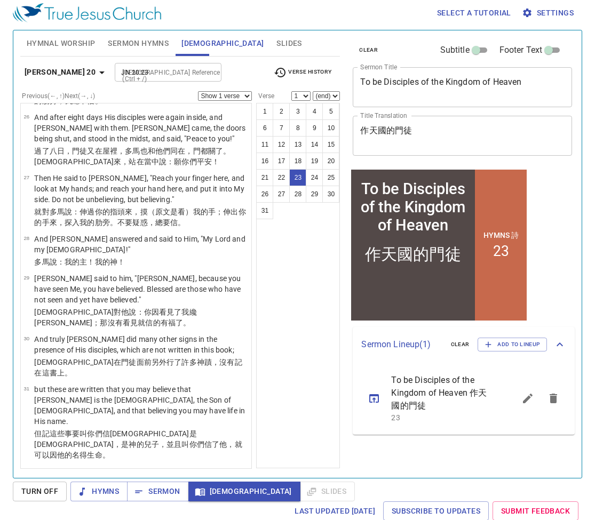
select select "23"
